Goal: Task Accomplishment & Management: Manage account settings

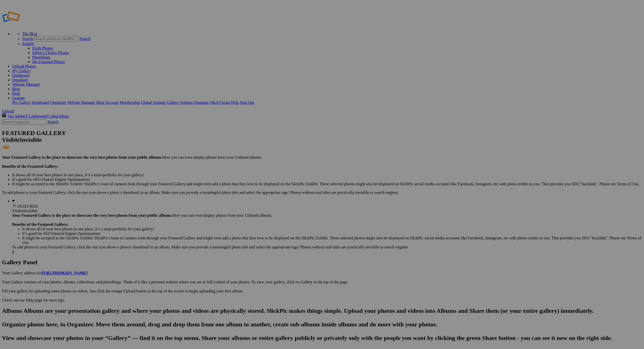
drag, startPoint x: 136, startPoint y: 82, endPoint x: 616, endPoint y: 349, distance: 548.8
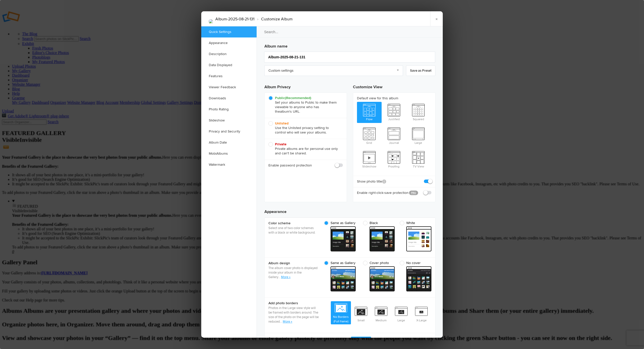
click at [309, 56] on input "Album-2025-08-21-131" at bounding box center [349, 57] width 171 height 11
type input "A"
type input "2025-08-26 14:47"
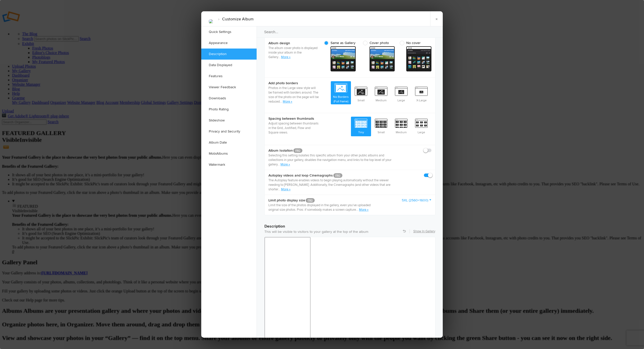
scroll to position [218, 0]
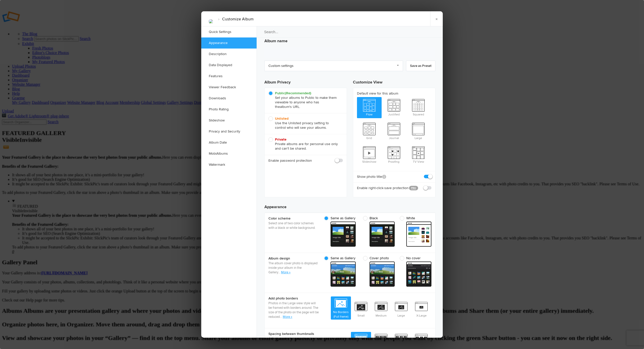
scroll to position [0, 0]
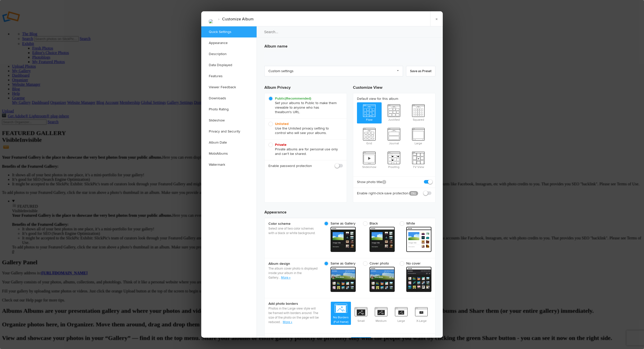
click at [220, 34] on link "Quick Settings" at bounding box center [228, 31] width 55 height 11
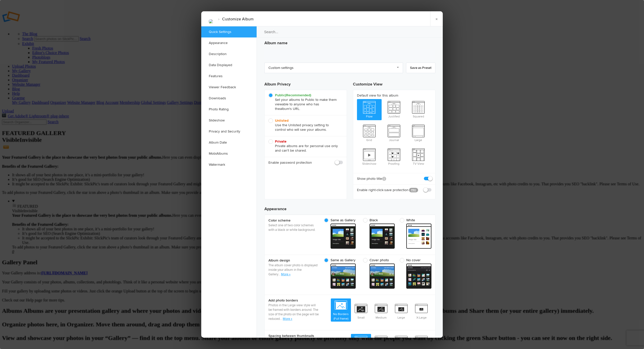
click at [273, 44] on h3 "Album name" at bounding box center [350, 42] width 171 height 8
click at [397, 67] on link "Custom settings" at bounding box center [334, 68] width 139 height 11
drag, startPoint x: 397, startPoint y: 66, endPoint x: 393, endPoint y: 66, distance: 4.3
click at [393, 66] on link "Custom settings" at bounding box center [334, 68] width 139 height 11
drag, startPoint x: 379, startPoint y: 66, endPoint x: 374, endPoint y: 66, distance: 5.5
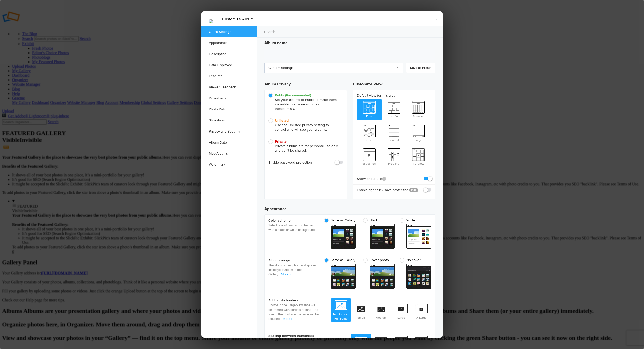
click at [374, 66] on link "Custom settings" at bounding box center [334, 68] width 139 height 11
click at [216, 42] on link "Appearance" at bounding box center [228, 43] width 55 height 11
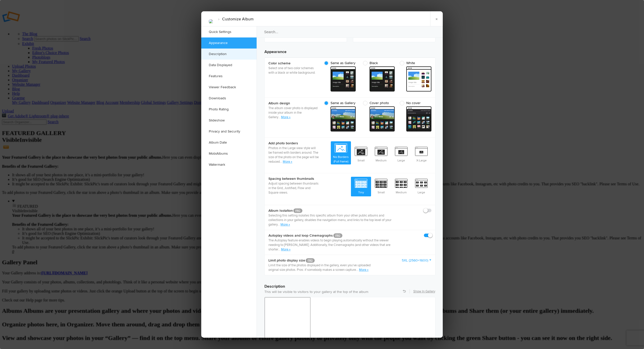
click at [218, 55] on link "Description" at bounding box center [228, 54] width 55 height 11
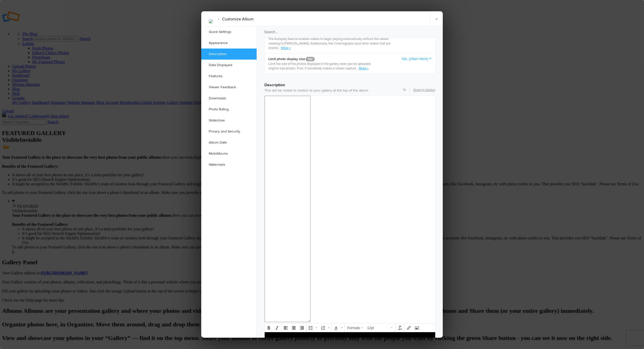
scroll to position [391, 0]
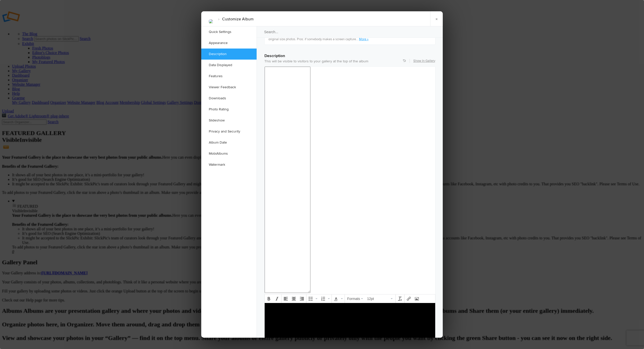
click at [147, 72] on div at bounding box center [322, 174] width 644 height 349
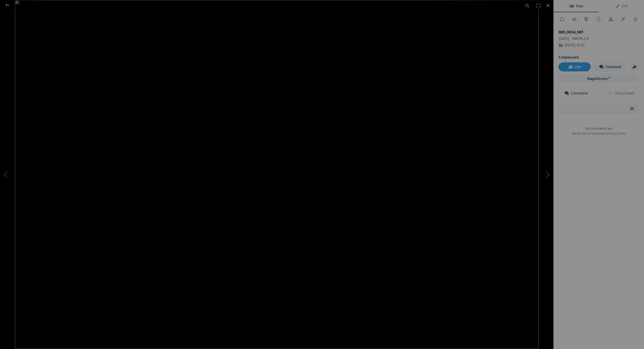
click at [47, 24] on img at bounding box center [277, 174] width 524 height 349
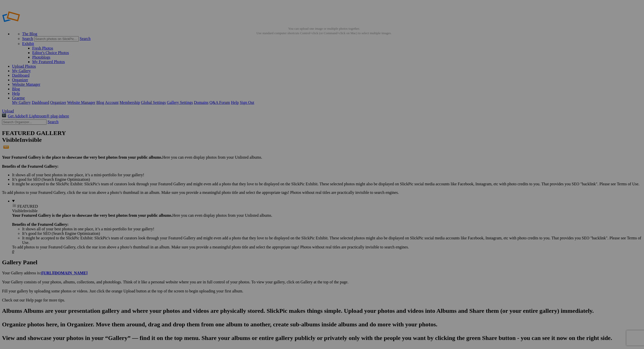
drag, startPoint x: 112, startPoint y: 43, endPoint x: 106, endPoint y: 41, distance: 5.3
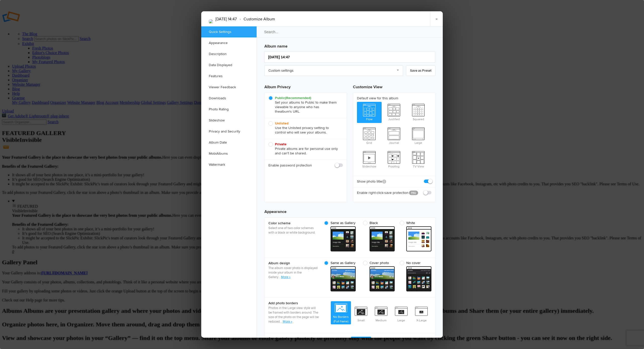
drag, startPoint x: 103, startPoint y: 43, endPoint x: 91, endPoint y: 40, distance: 12.1
click at [91, 40] on div at bounding box center [322, 174] width 644 height 349
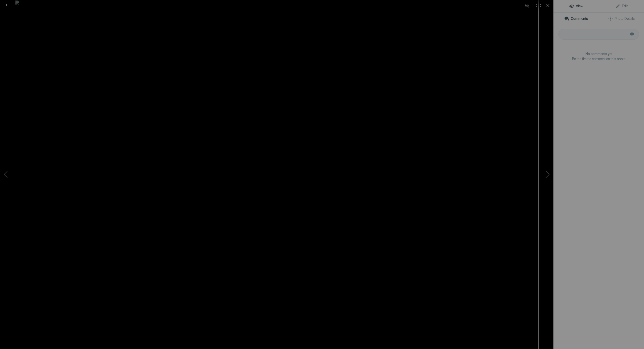
click at [134, 68] on img at bounding box center [277, 174] width 524 height 349
click at [134, 68] on img at bounding box center [489, 333] width 1301 height 867
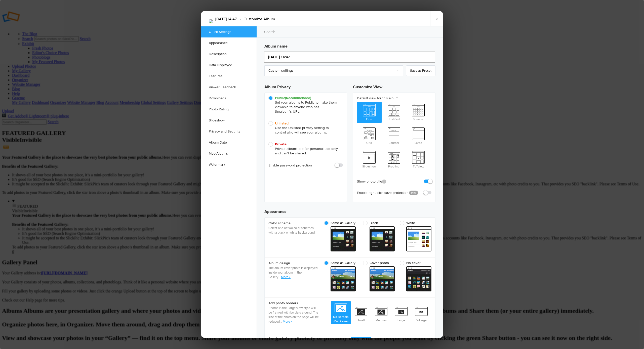
click at [267, 58] on input "2025-08-26 14:47" at bounding box center [349, 57] width 171 height 11
type input "Bris2025-08-26 14:47"
type input "Bri2025-08-26 14:47"
type input "Brisbane2025-08-26 14:47"
type input "Brisban2025-08-26 14:47"
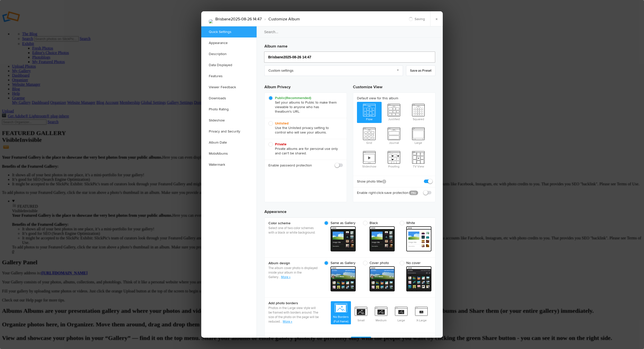
type input "Brisbane 2025-08-26 14:47"
type input "Brisbane Auastra2025-08-26 14:47"
type input "Brisbane Auas2025-08-26 14:47"
type input "Brisbane Auastralia2025-08-26 14:47"
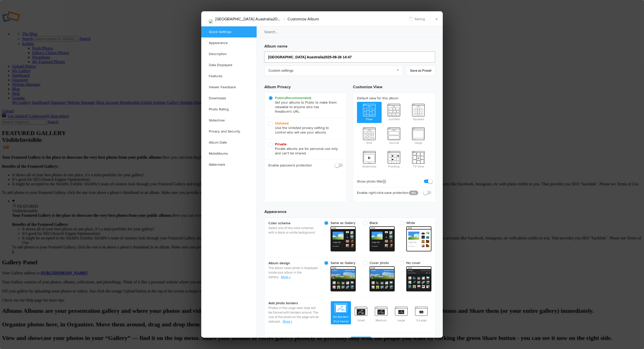
type input "Brisbane Auastrali2025-08-26 14:47"
type input "Brisbane Australia 2025-08-26 14:47"
type input "Brisbane Australia Cit2025-08-26 14:47"
type input "Brisbane Australia Ci2025-08-26 14:47"
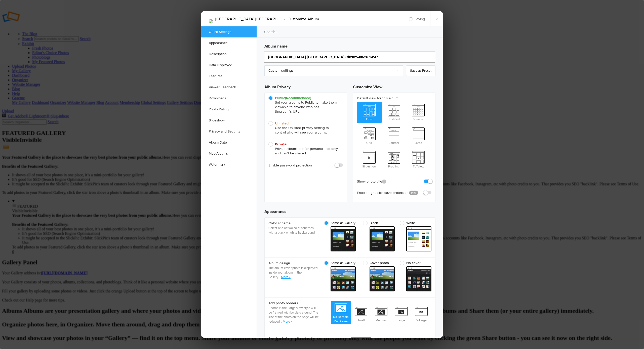
type input "Brisbane Australia City2025-08-26 14:47"
type input "Brisbane Australia Citysca2025-08-26 14:47"
type input "Brisbane Australia Cityscao2025-08-26 14:47"
type input "Brisbane Australia Cityscap2025-08-26 14:47"
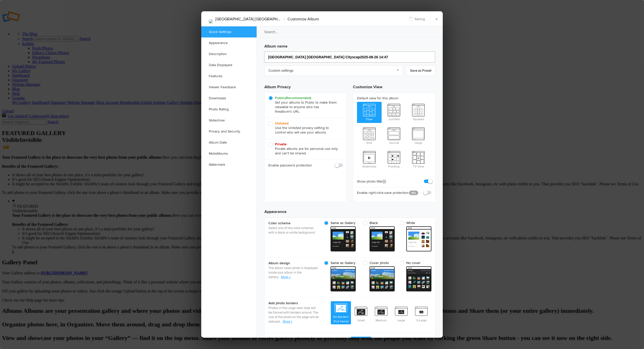
type input "Brisbane Australia Citysca2025-08-26 14:47"
type input "Brisbane Australia Cityscapes2025-08-26 14:47"
type input "[GEOGRAPHIC_DATA] [GEOGRAPHIC_DATA] Cityscapes [DATE] 14:47"
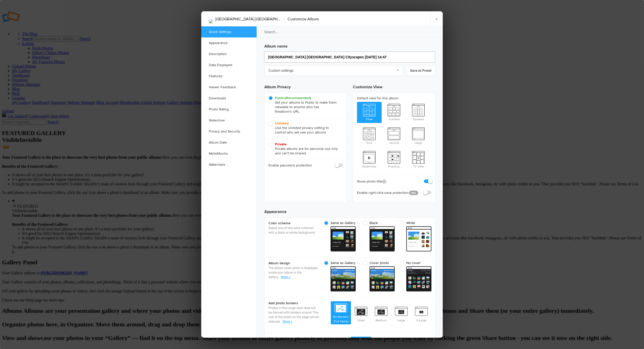
type input "[GEOGRAPHIC_DATA] [GEOGRAPHIC_DATA] Cityscapes [DATE] 14:47"
click at [159, 120] on div at bounding box center [322, 174] width 644 height 349
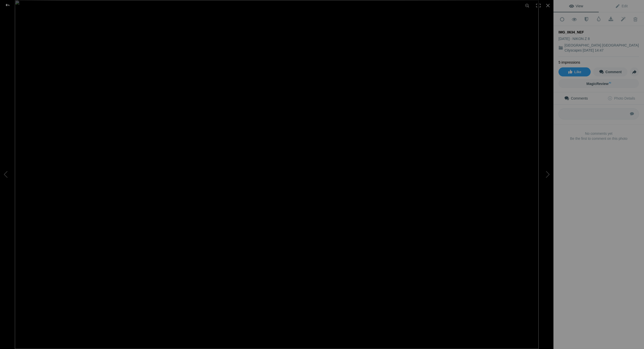
click at [8, 6] on div at bounding box center [7, 5] width 18 height 10
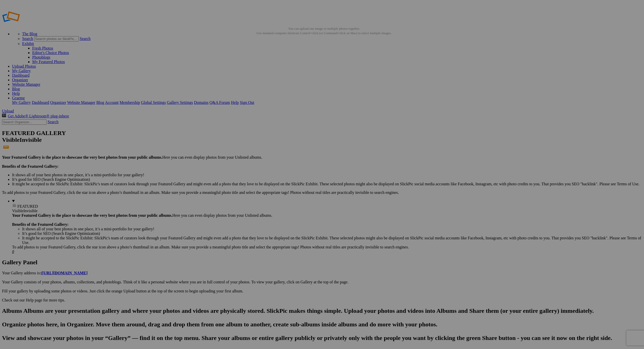
drag, startPoint x: 158, startPoint y: 121, endPoint x: 154, endPoint y: 119, distance: 4.8
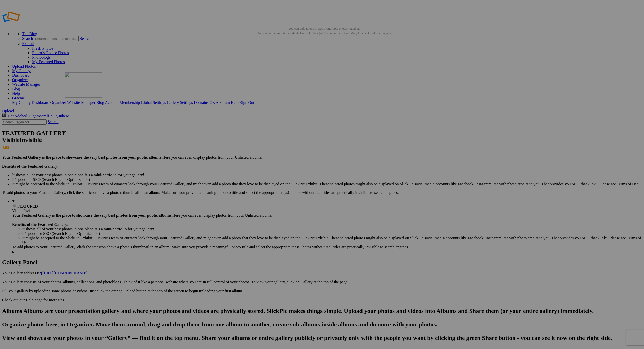
drag, startPoint x: 156, startPoint y: 107, endPoint x: 137, endPoint y: 109, distance: 18.3
click at [289, 208] on span "Yes" at bounding box center [286, 208] width 6 height 4
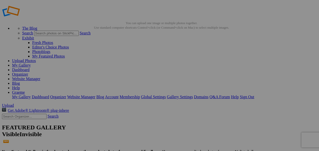
scroll to position [5, 0]
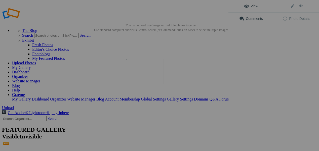
click at [138, 75] on img at bounding box center [145, 71] width 38 height 25
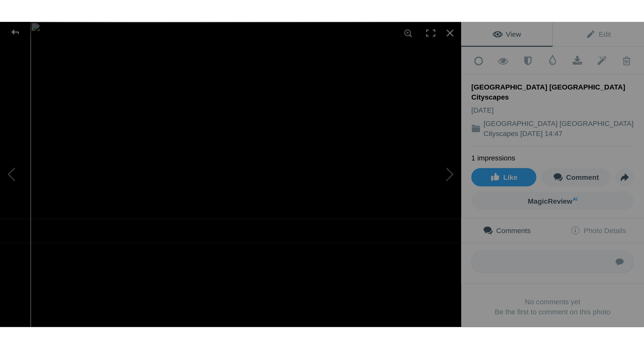
scroll to position [0, 0]
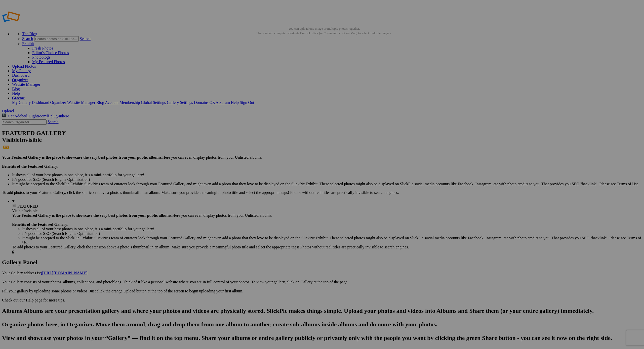
click at [289, 206] on span "Yes" at bounding box center [286, 208] width 6 height 4
